Goal: Task Accomplishment & Management: Manage account settings

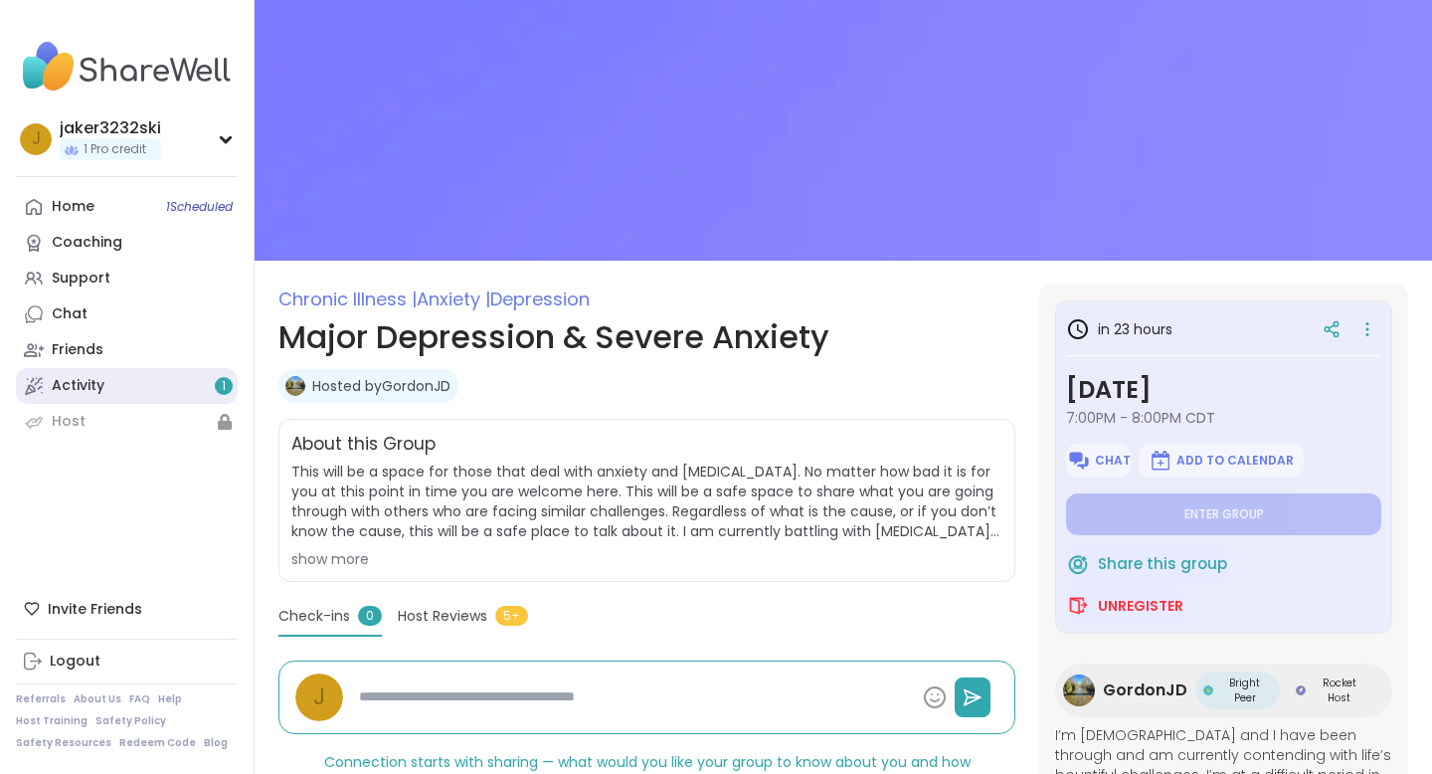
click at [123, 392] on link "Activity 1" at bounding box center [127, 386] width 222 height 36
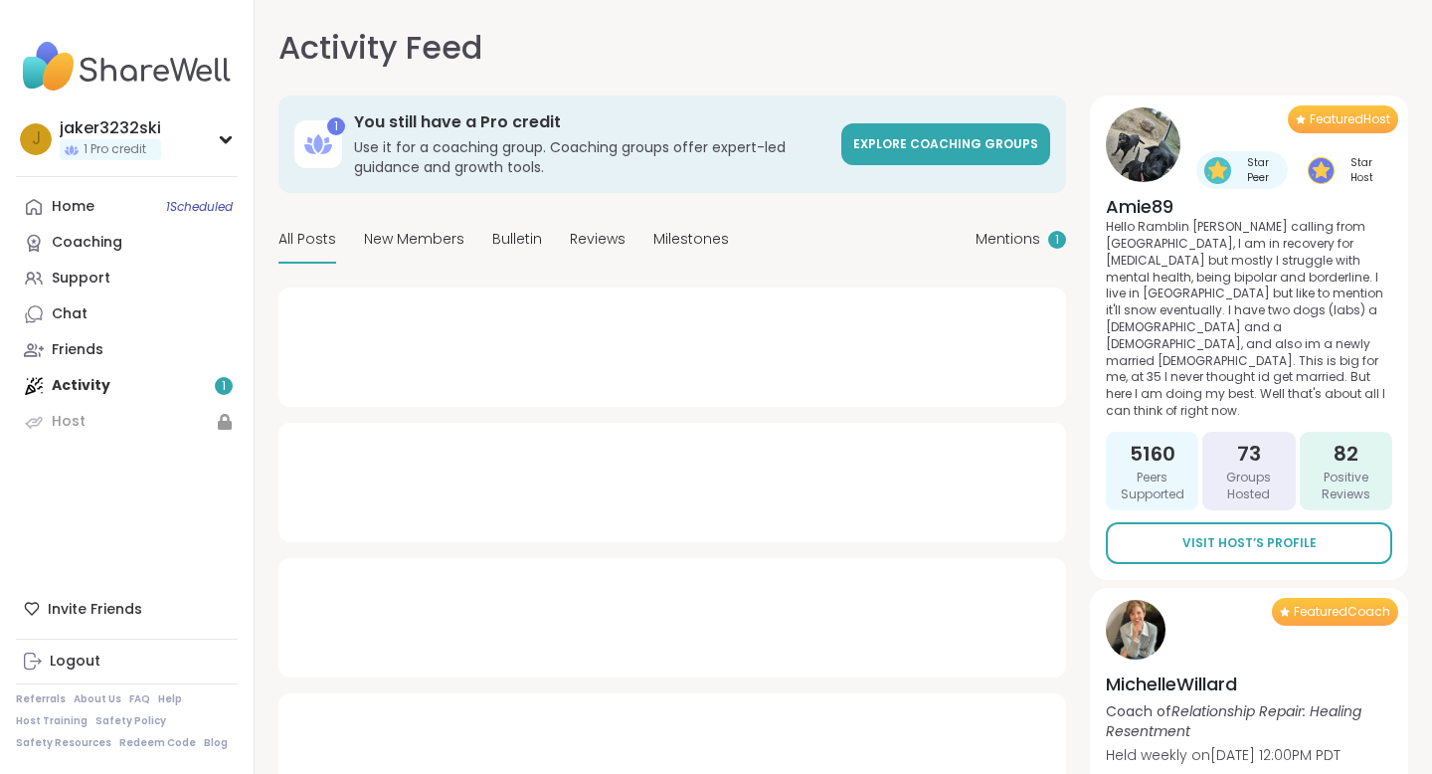
type textarea "*"
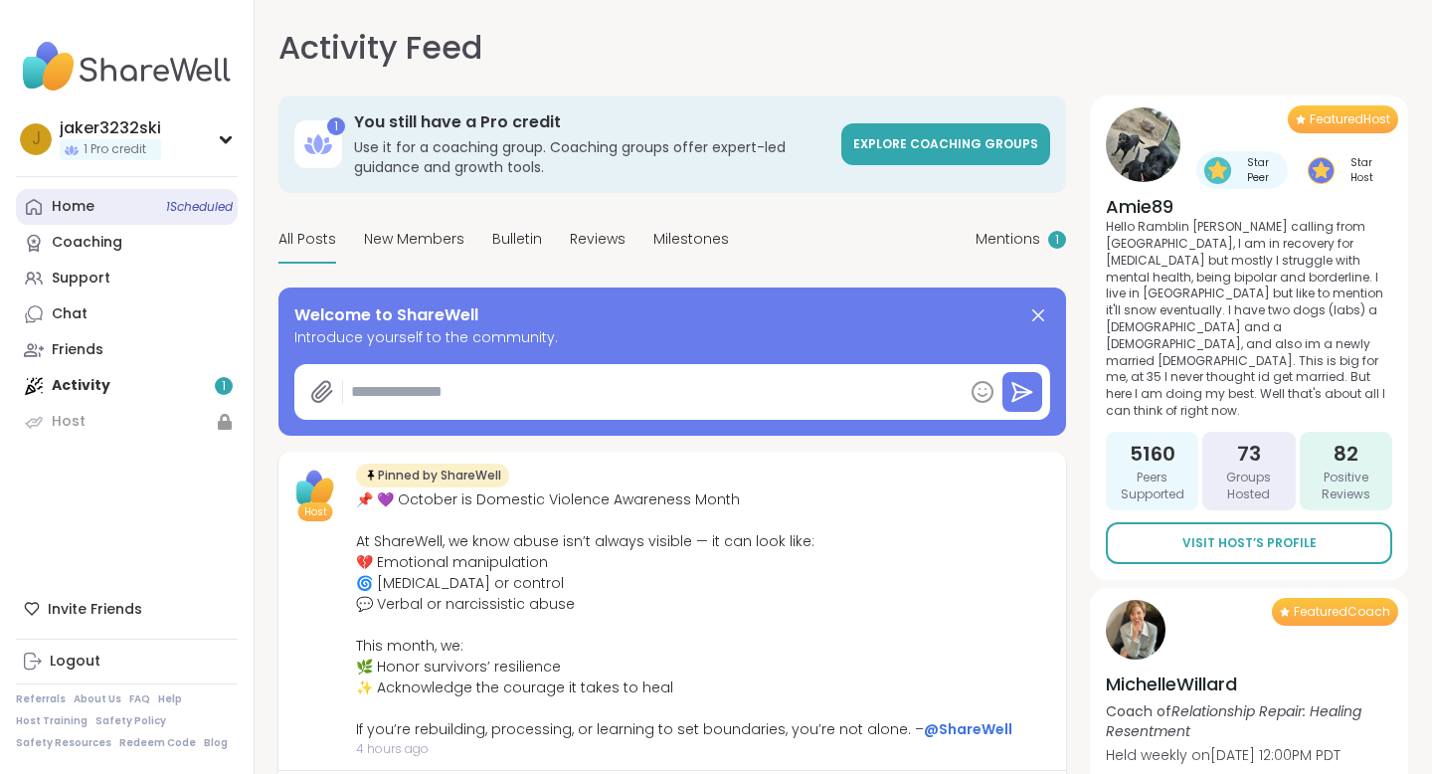
click at [97, 214] on link "Home 1 Scheduled" at bounding box center [127, 207] width 222 height 36
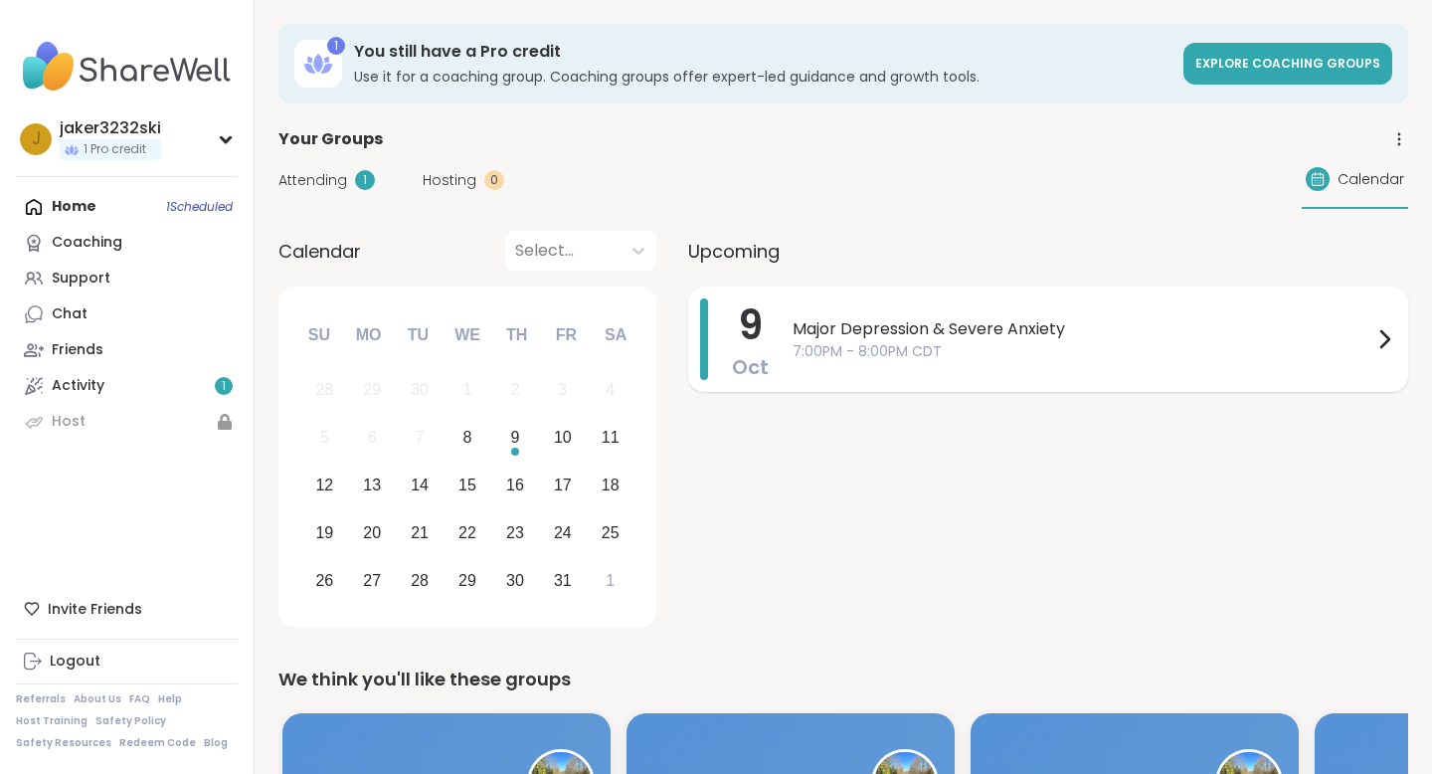
click at [875, 333] on span "Major Depression & Severe Anxiety" at bounding box center [1082, 329] width 580 height 24
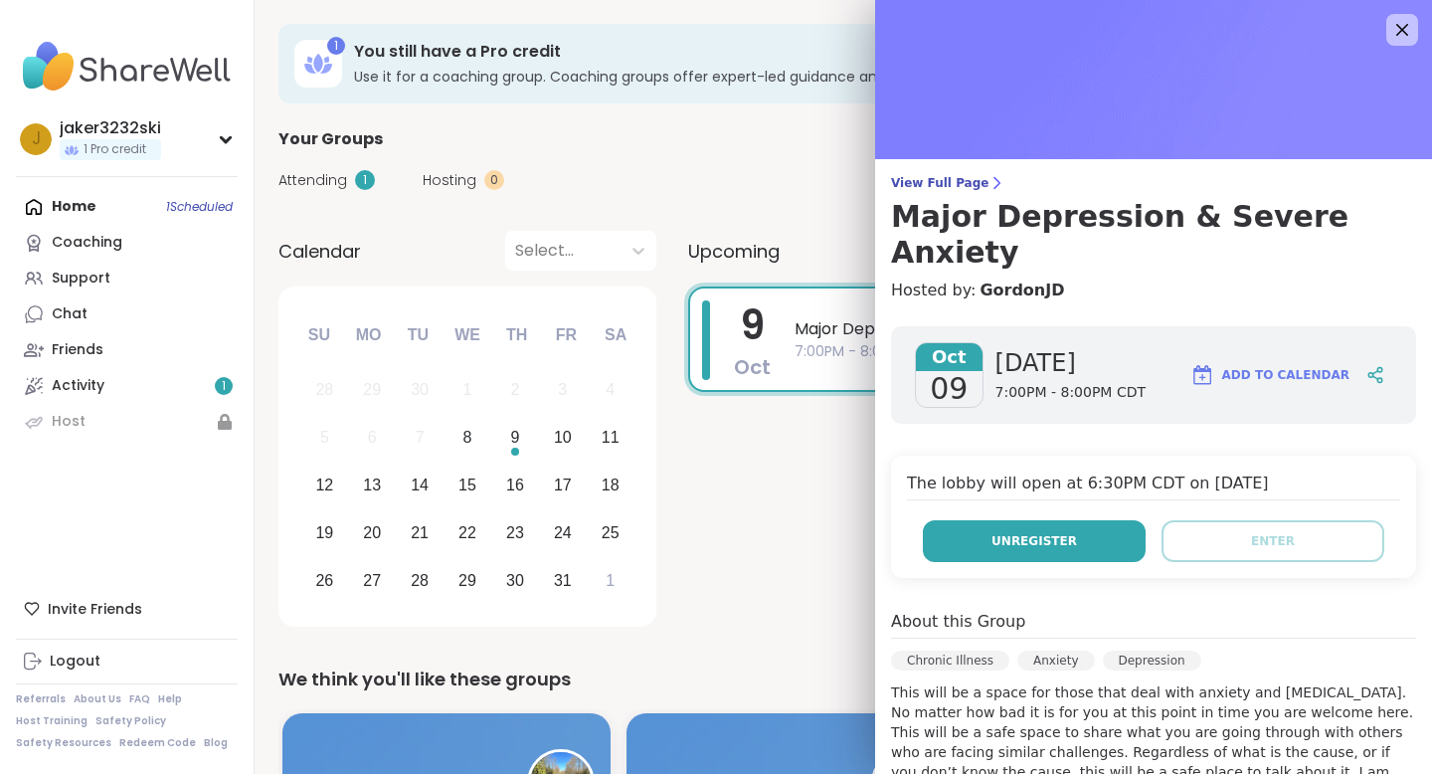
click at [1110, 520] on button "Unregister" at bounding box center [1034, 541] width 223 height 42
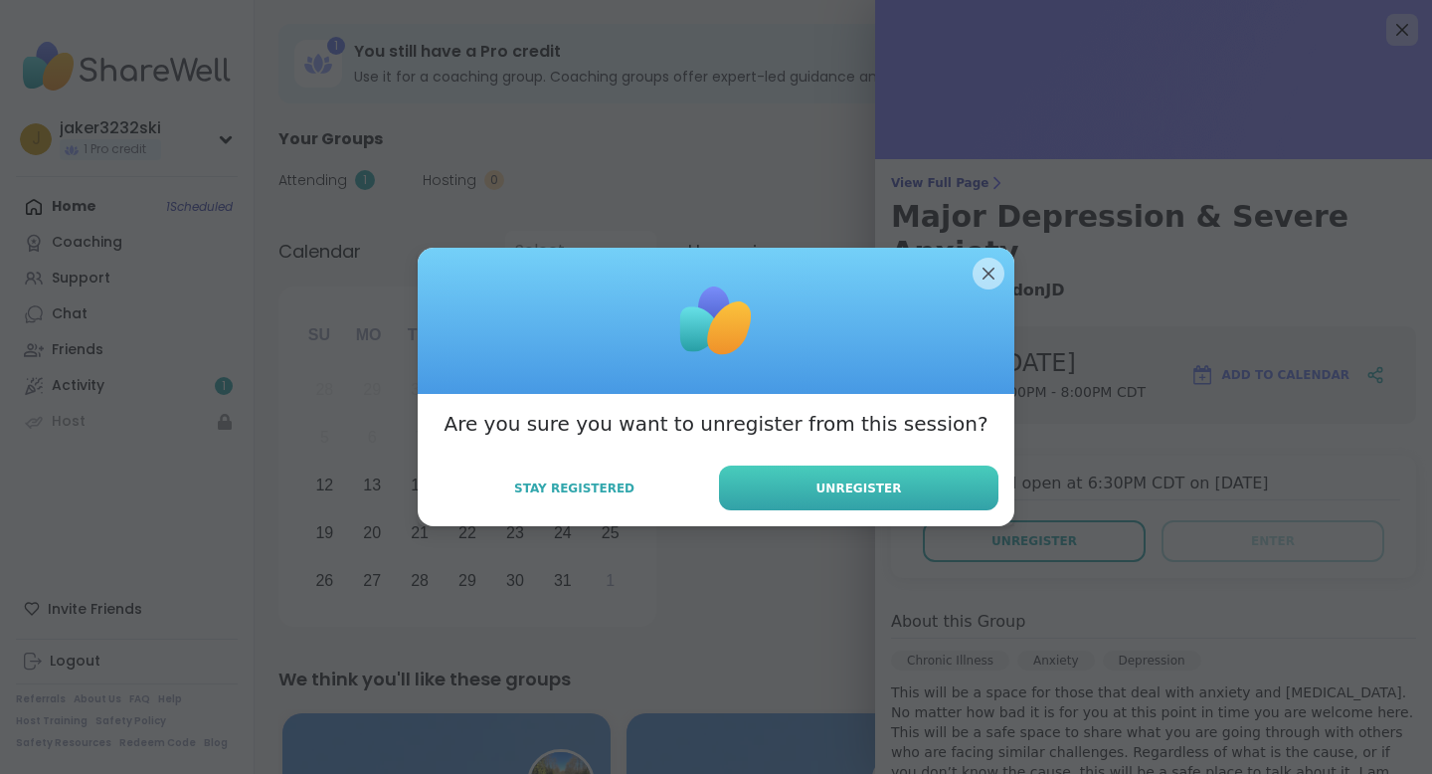
click at [830, 484] on span "Unregister" at bounding box center [859, 488] width 86 height 18
